Goal: Task Accomplishment & Management: Use online tool/utility

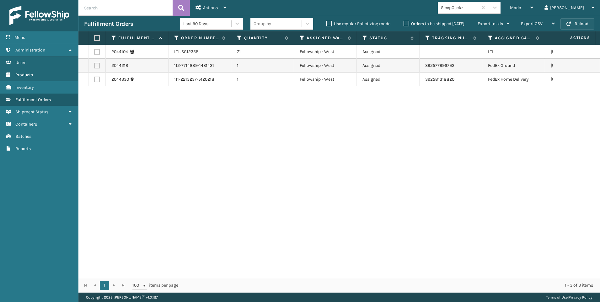
click at [570, 24] on span "button" at bounding box center [568, 24] width 4 height 4
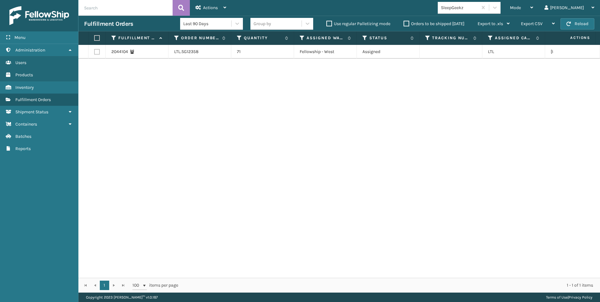
click at [95, 48] on td at bounding box center [96, 52] width 17 height 14
click at [96, 50] on label at bounding box center [97, 52] width 6 height 6
click at [94, 50] on input "checkbox" at bounding box center [94, 51] width 0 height 4
checkbox input "true"
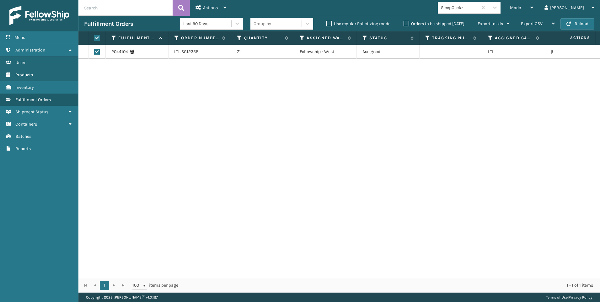
click at [98, 53] on label at bounding box center [97, 52] width 6 height 6
click at [94, 53] on input "checkbox" at bounding box center [94, 51] width 0 height 4
checkbox input "false"
click at [95, 53] on label at bounding box center [97, 52] width 6 height 6
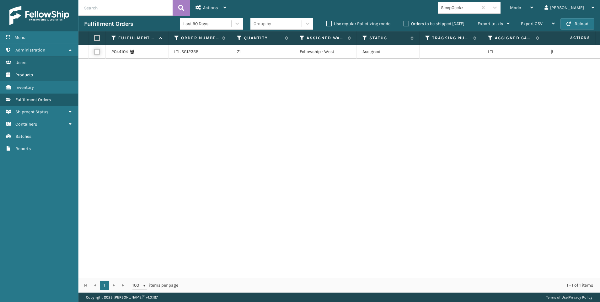
click at [94, 53] on input "checkbox" at bounding box center [94, 51] width 0 height 4
checkbox input "true"
click at [220, 2] on div "Actions" at bounding box center [210, 8] width 31 height 16
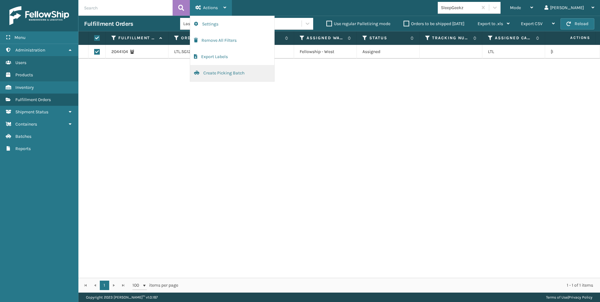
click at [243, 74] on button "Create Picking Batch" at bounding box center [232, 73] width 84 height 16
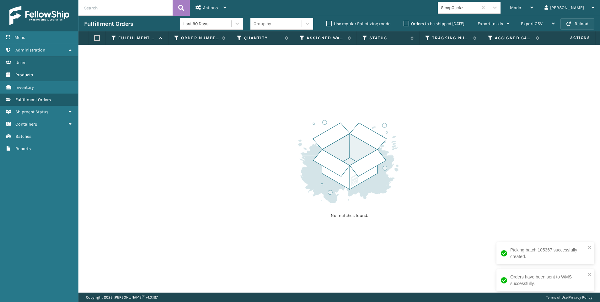
click at [577, 24] on button "Reload" at bounding box center [577, 23] width 34 height 11
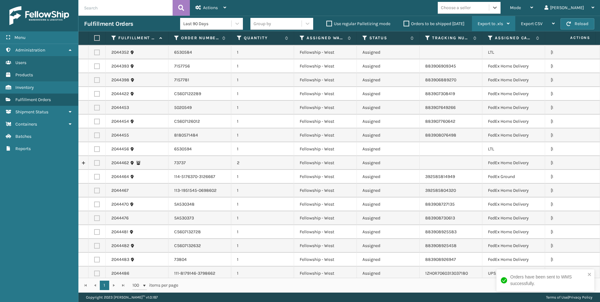
scroll to position [20, 0]
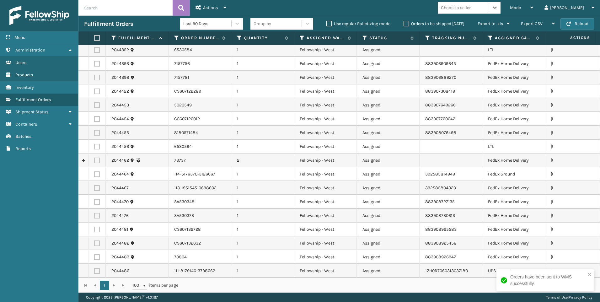
click at [470, 6] on div "Choose a seller" at bounding box center [456, 7] width 30 height 7
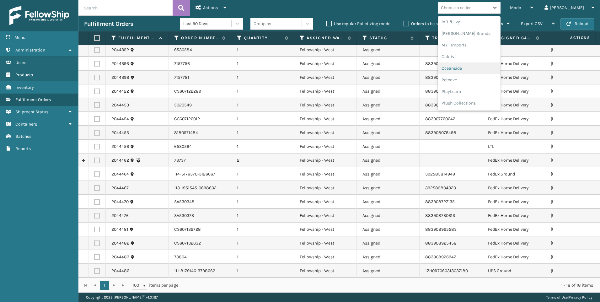
scroll to position [303, 0]
click at [491, 92] on div "SleepGeekz" at bounding box center [468, 92] width 63 height 12
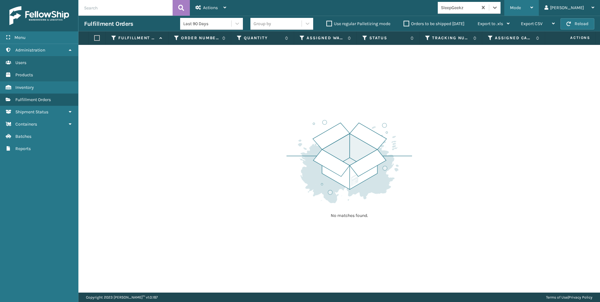
click at [533, 10] on div "Mode" at bounding box center [521, 8] width 23 height 16
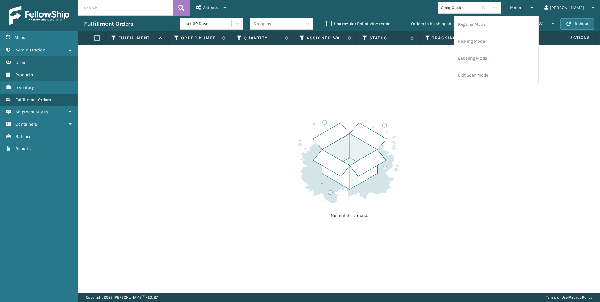
click at [477, 11] on div "SleepGeekz" at bounding box center [457, 8] width 40 height 10
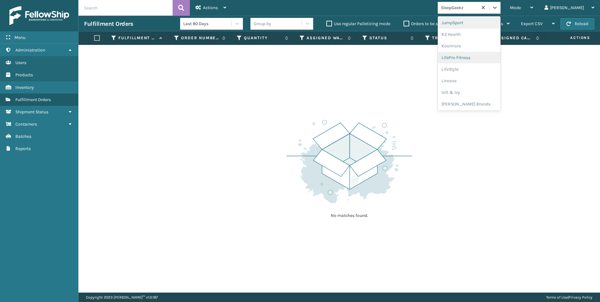
scroll to position [199, 0]
click at [488, 46] on div "Koolmore" at bounding box center [468, 46] width 63 height 12
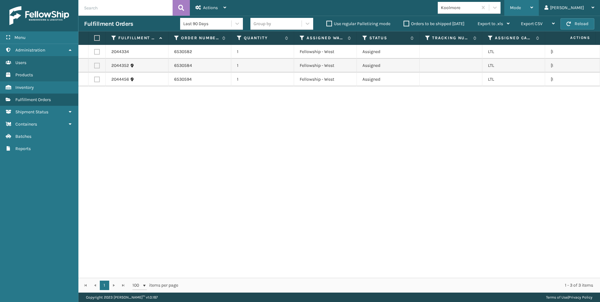
click at [537, 11] on div "Mode Regular Mode Picking Mode Labeling Mode Exit Scan Mode" at bounding box center [521, 8] width 34 height 16
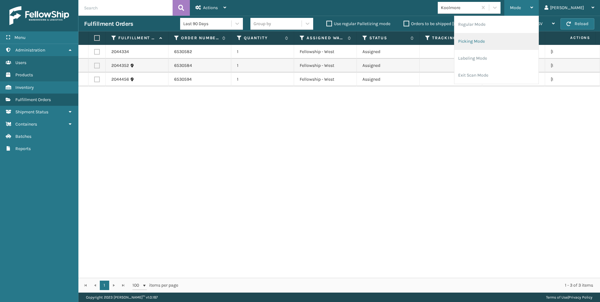
click at [514, 39] on li "Picking Mode" at bounding box center [496, 41] width 84 height 17
